Goal: Task Accomplishment & Management: Complete application form

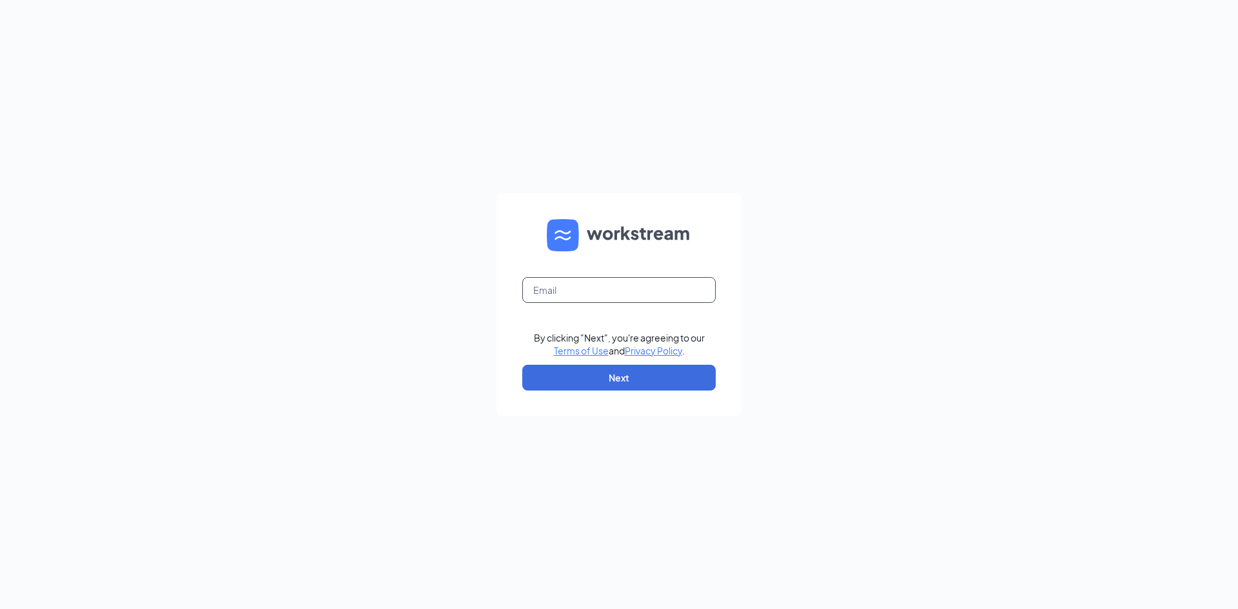
click at [602, 298] on input "text" at bounding box center [618, 290] width 193 height 26
type input "[EMAIL_ADDRESS][DOMAIN_NAME]"
click at [681, 375] on button "Next" at bounding box center [618, 378] width 193 height 26
click at [614, 271] on form "By clicking "Next", you're agreeing to our Terms of Use and Privacy Policy . Ne…" at bounding box center [618, 304] width 245 height 223
click at [625, 286] on input "text" at bounding box center [618, 290] width 193 height 26
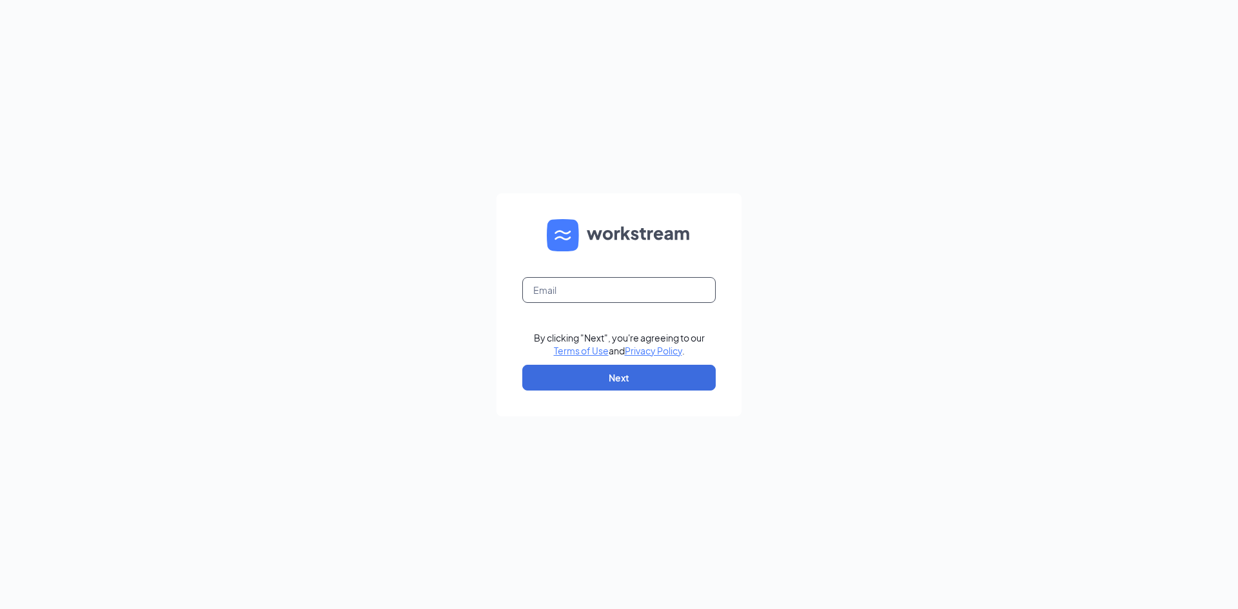
type input "[EMAIL_ADDRESS][DOMAIN_NAME]"
click at [634, 371] on button "Next" at bounding box center [618, 378] width 193 height 26
